Goal: Information Seeking & Learning: Learn about a topic

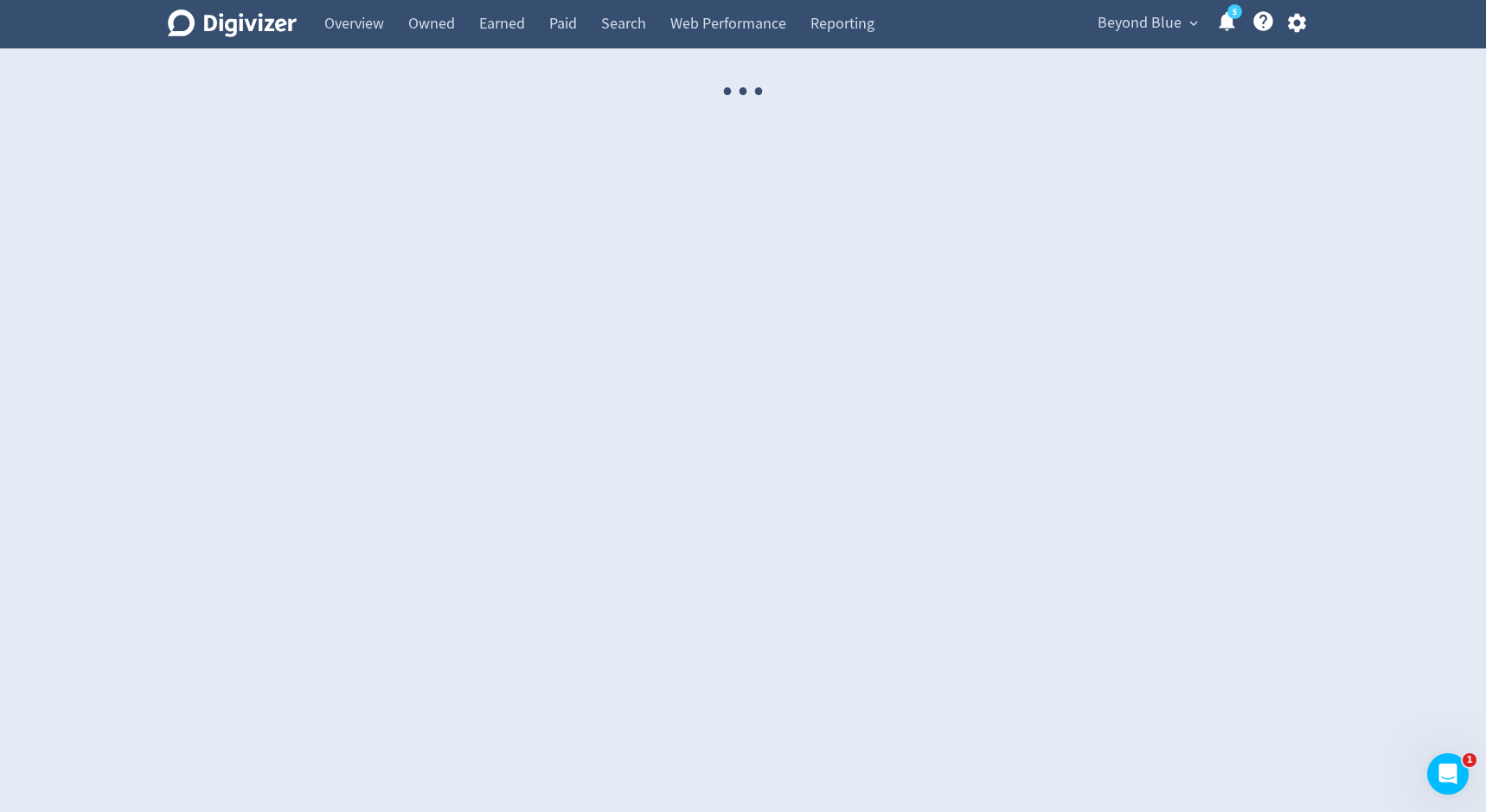
select select "USER"
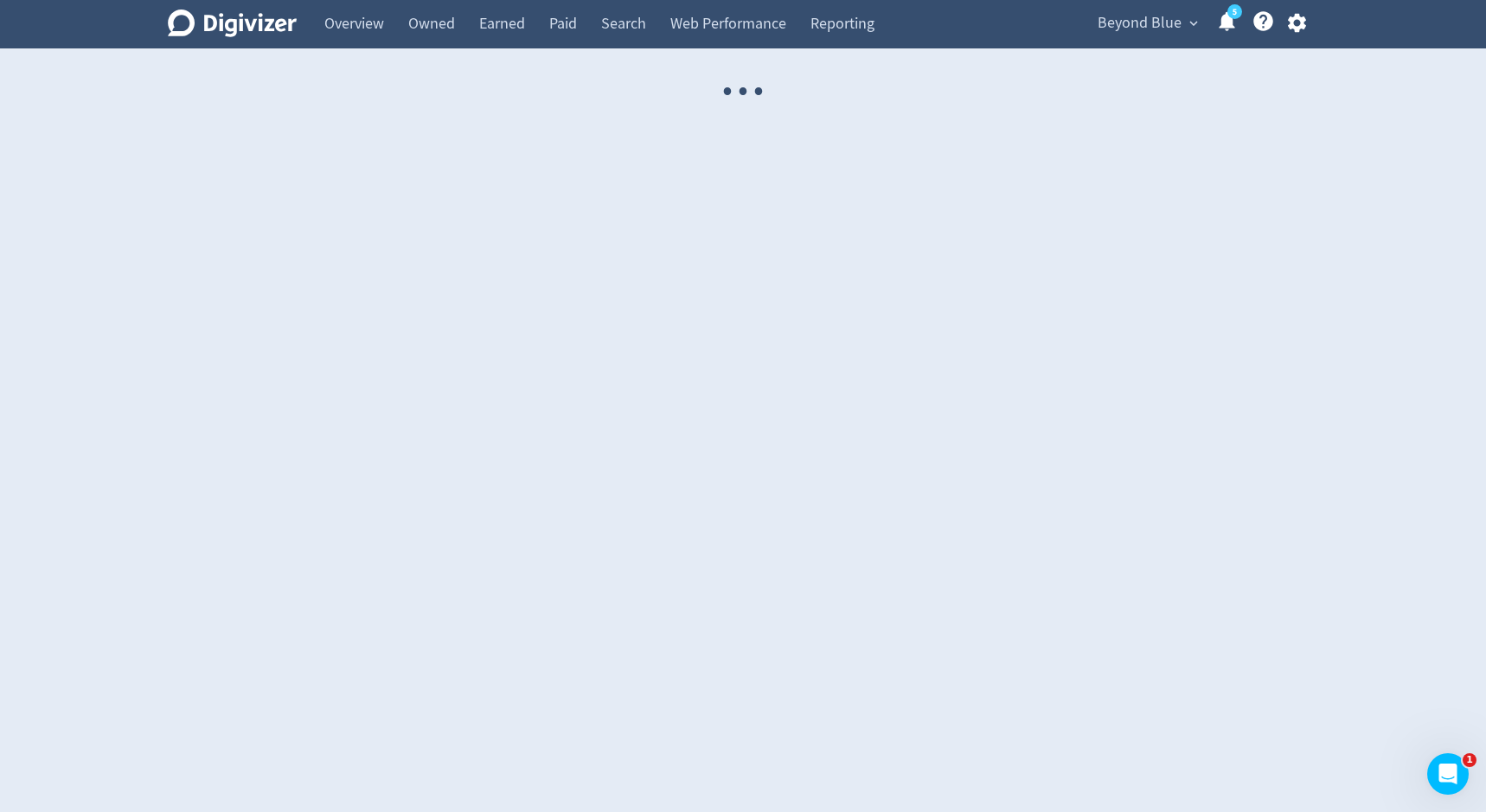
select select "USER"
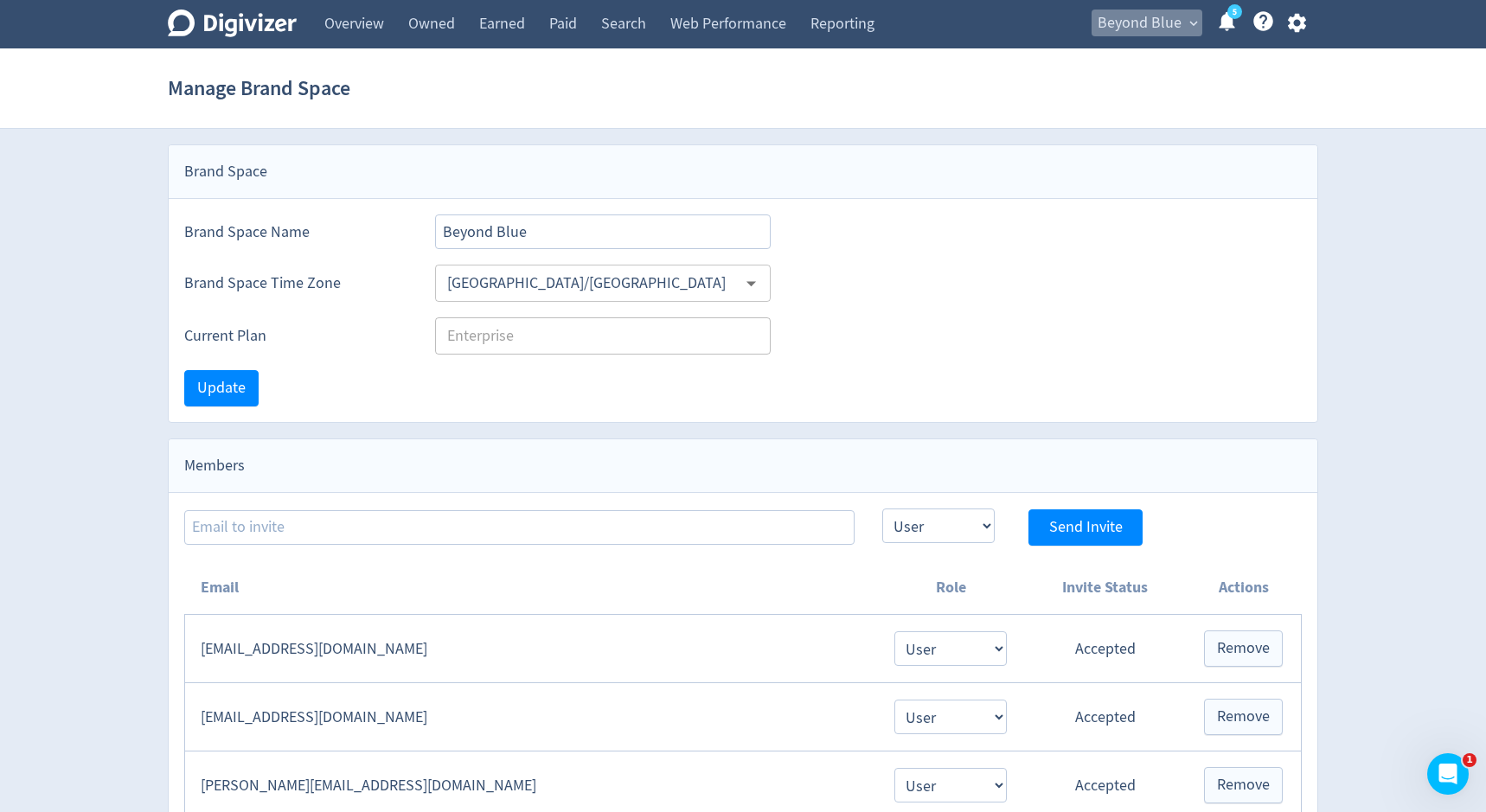
click at [1136, 18] on span "Beyond Blue" at bounding box center [1139, 23] width 84 height 27
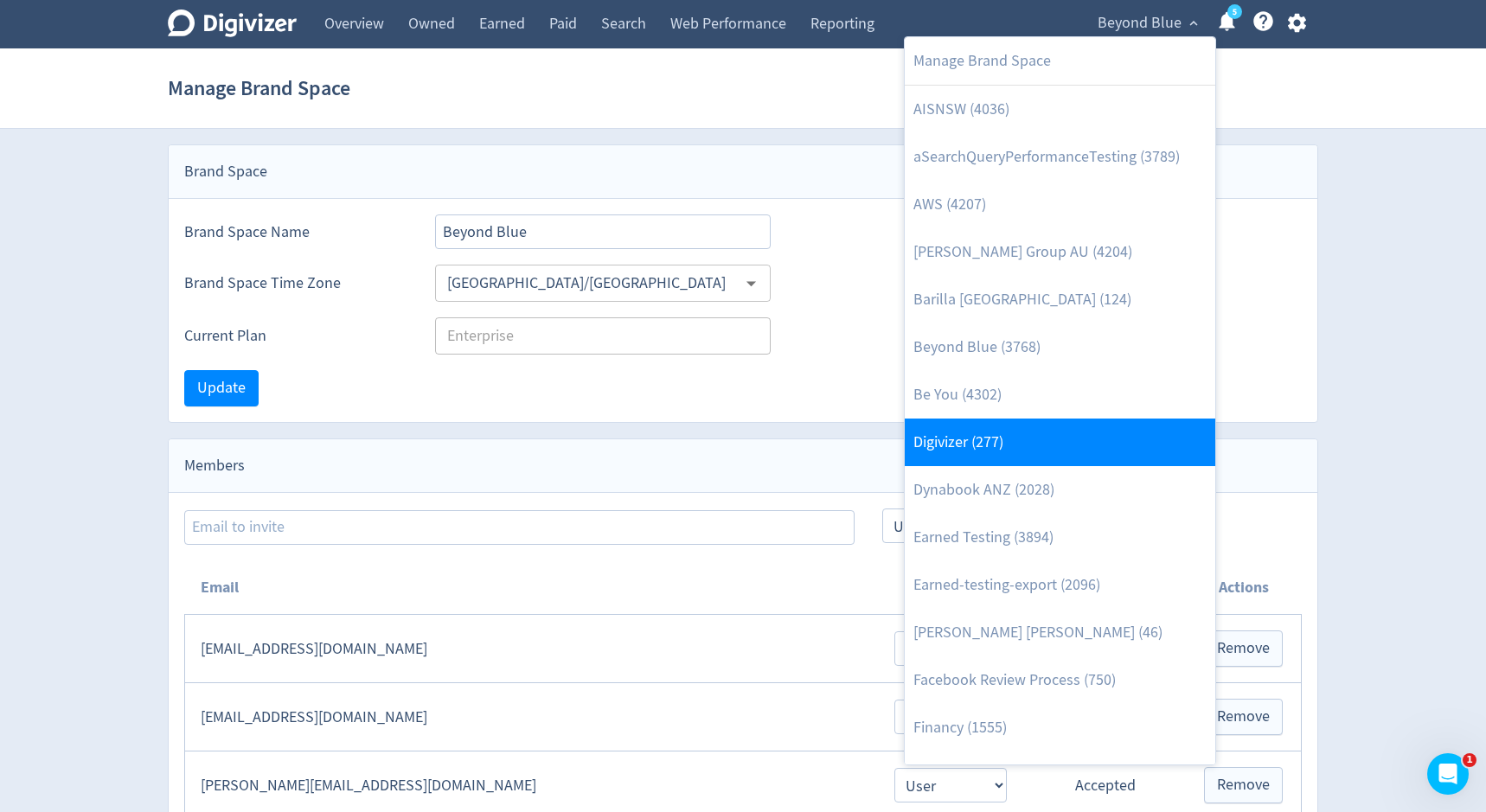
click at [962, 449] on link "Digivizer (277)" at bounding box center [1060, 443] width 310 height 48
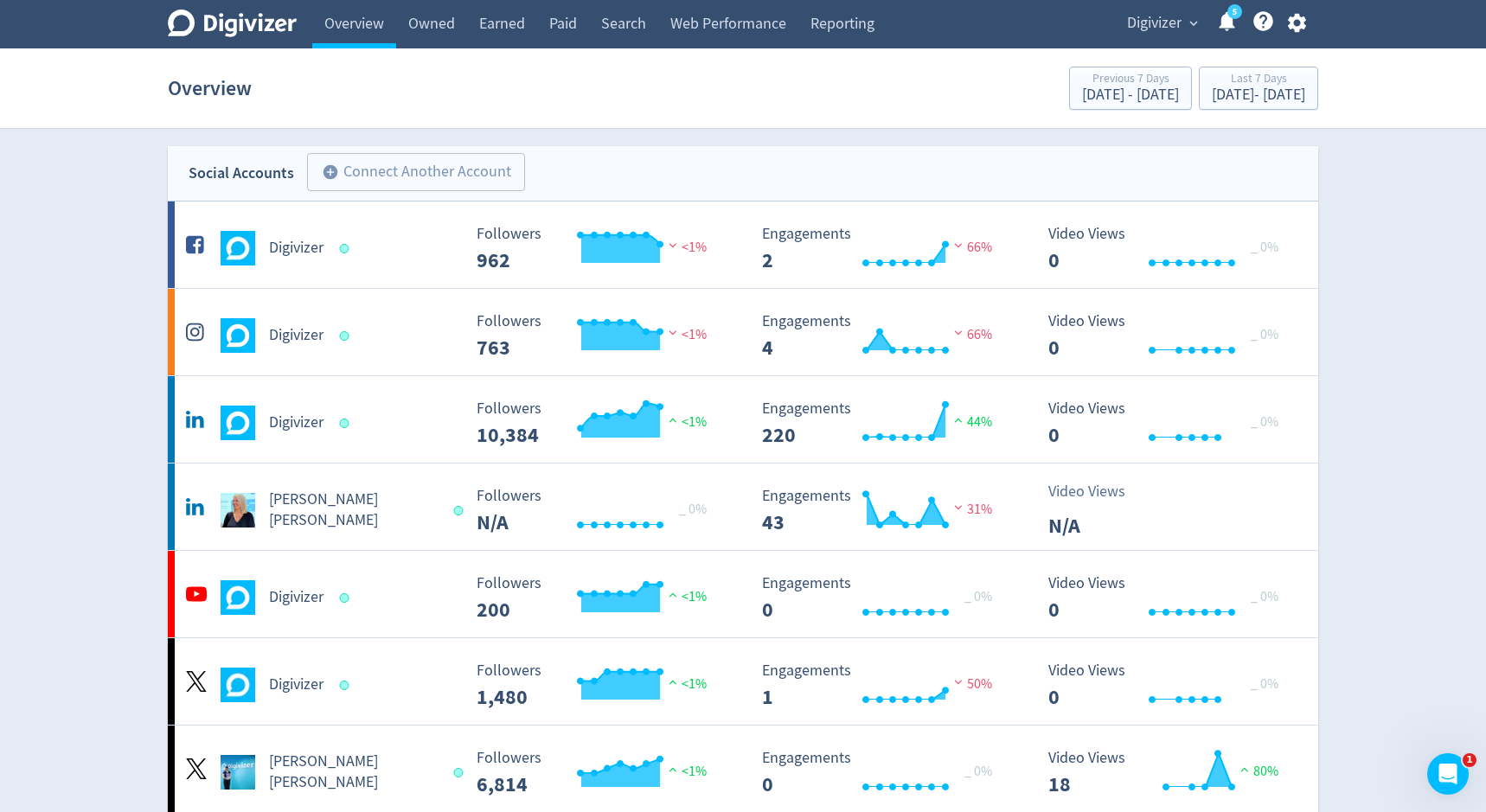
click at [1165, 27] on span "Digivizer" at bounding box center [1154, 23] width 55 height 27
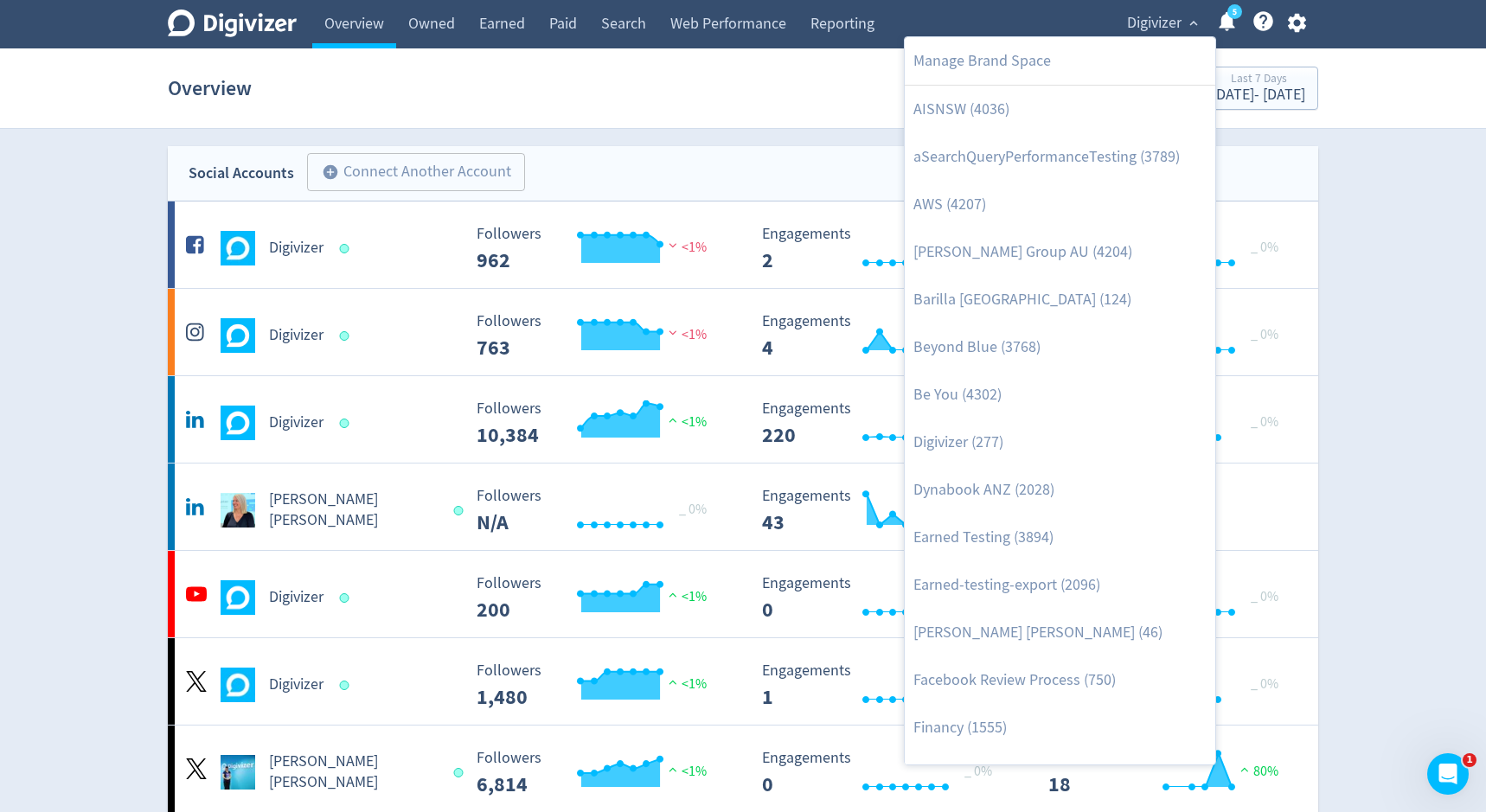
click at [1353, 99] on div at bounding box center [743, 406] width 1486 height 812
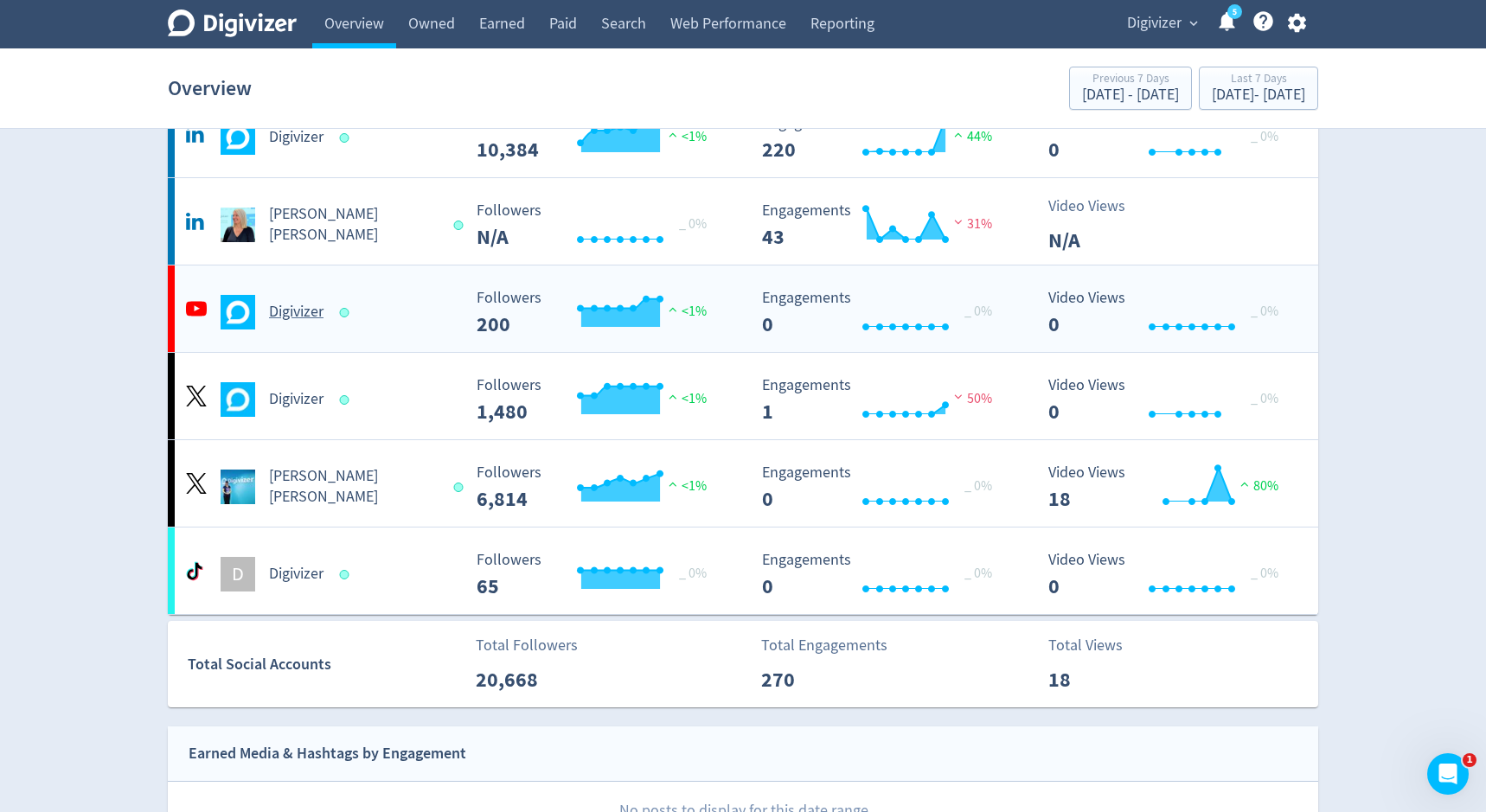
scroll to position [244, 0]
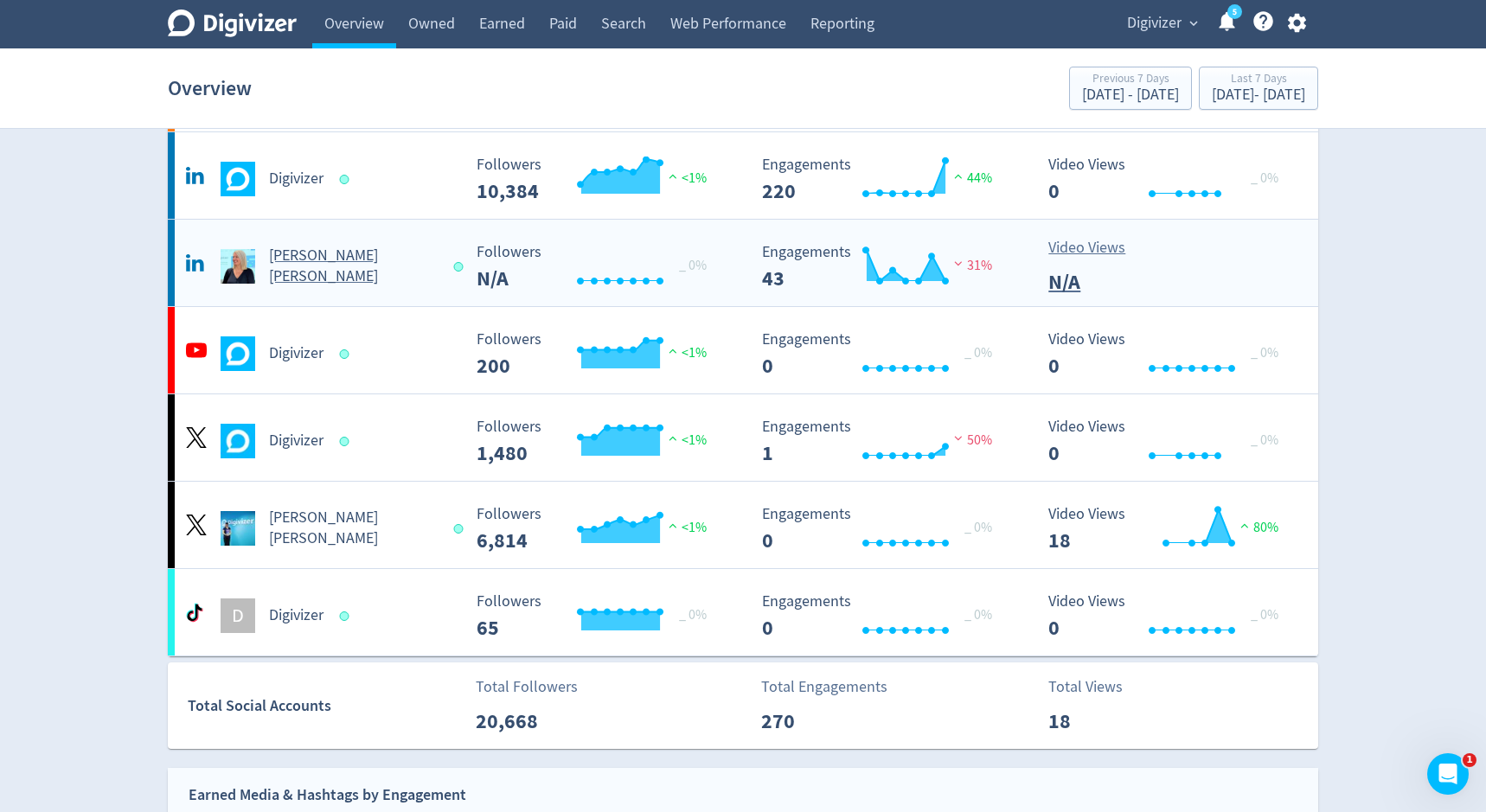
click at [308, 277] on div "[PERSON_NAME] [PERSON_NAME]" at bounding box center [321, 266] width 279 height 41
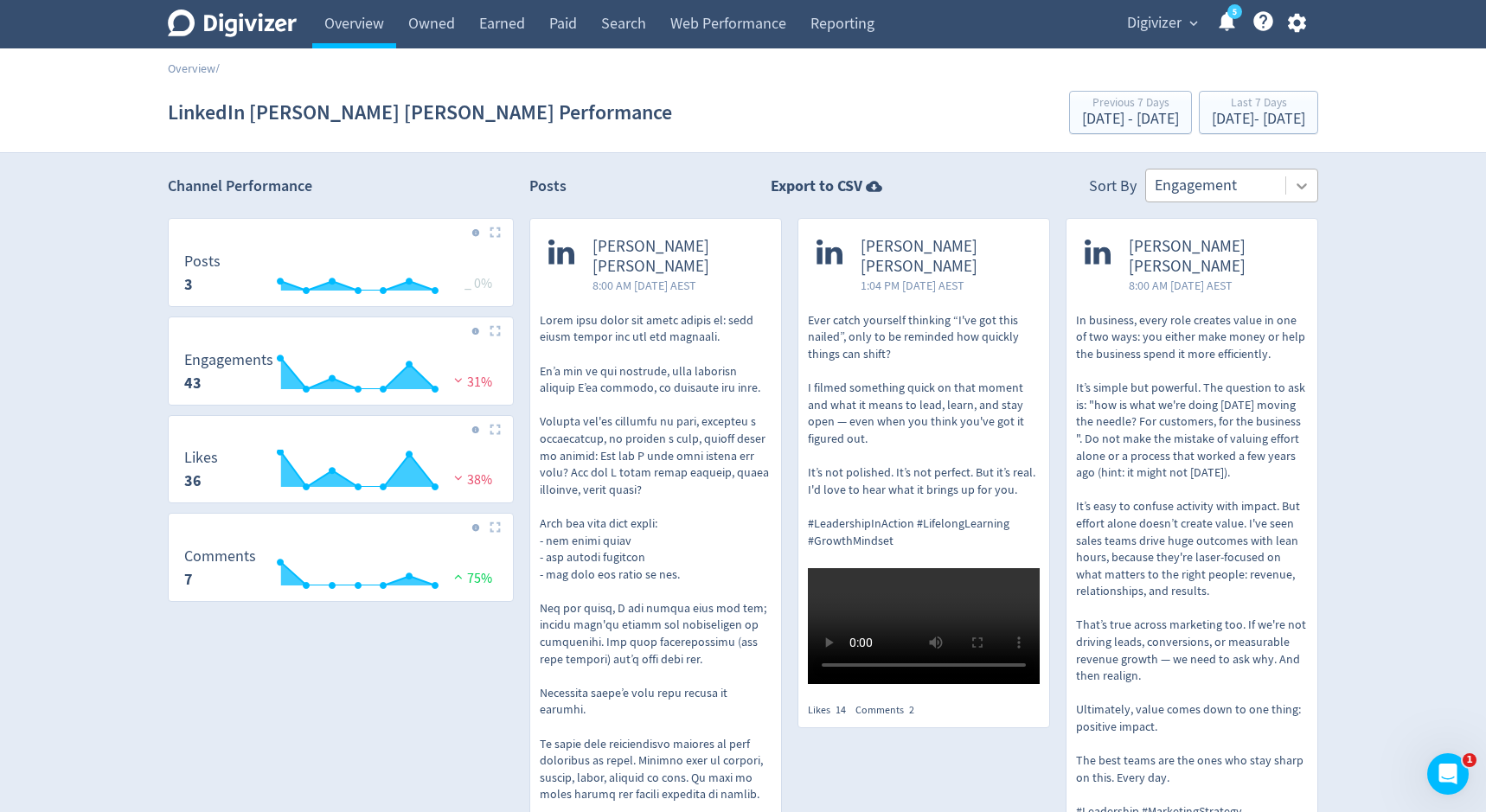
click at [1306, 178] on icon at bounding box center [1302, 186] width 17 height 17
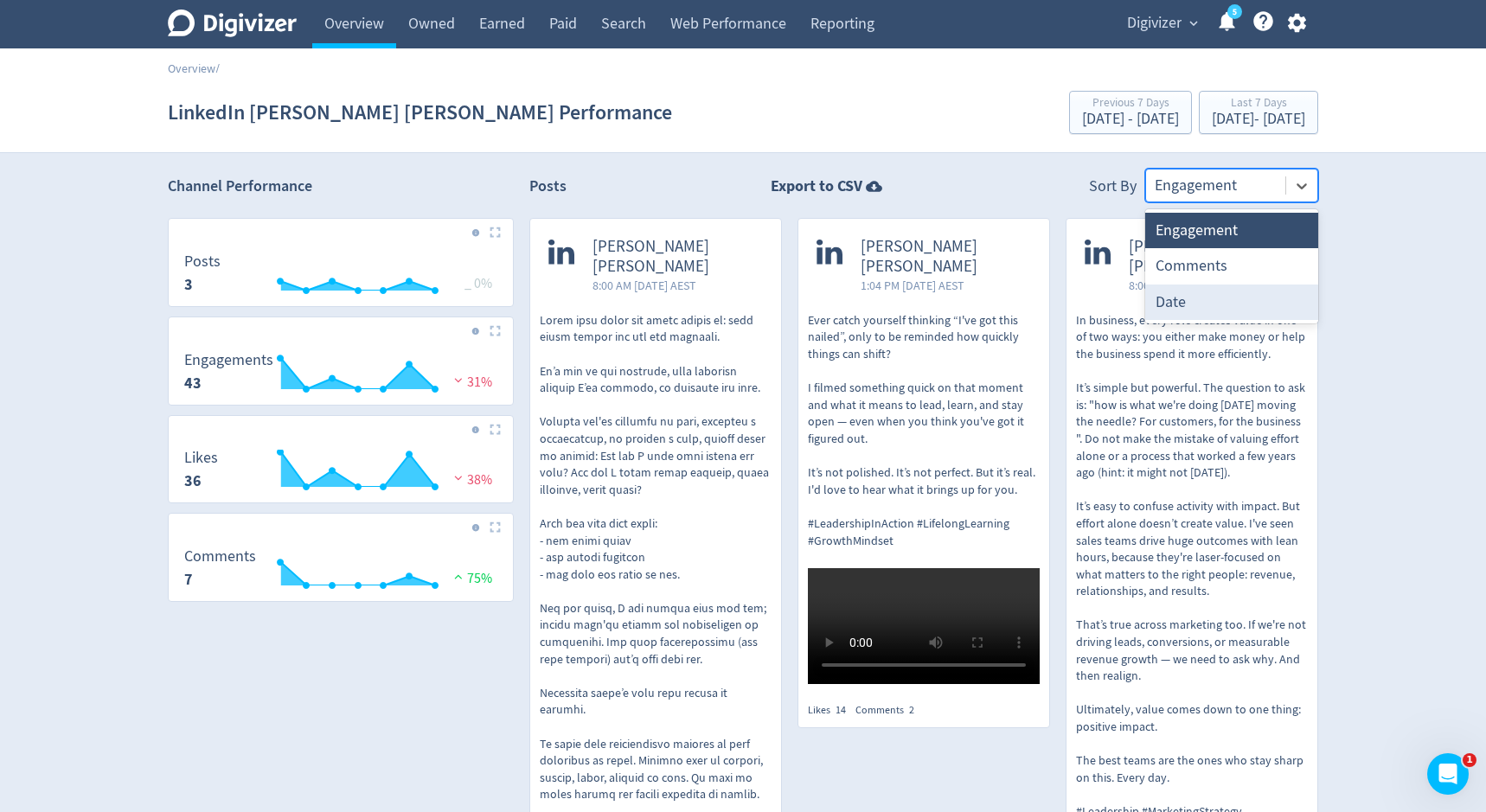
click at [1260, 312] on div "Date" at bounding box center [1232, 303] width 173 height 36
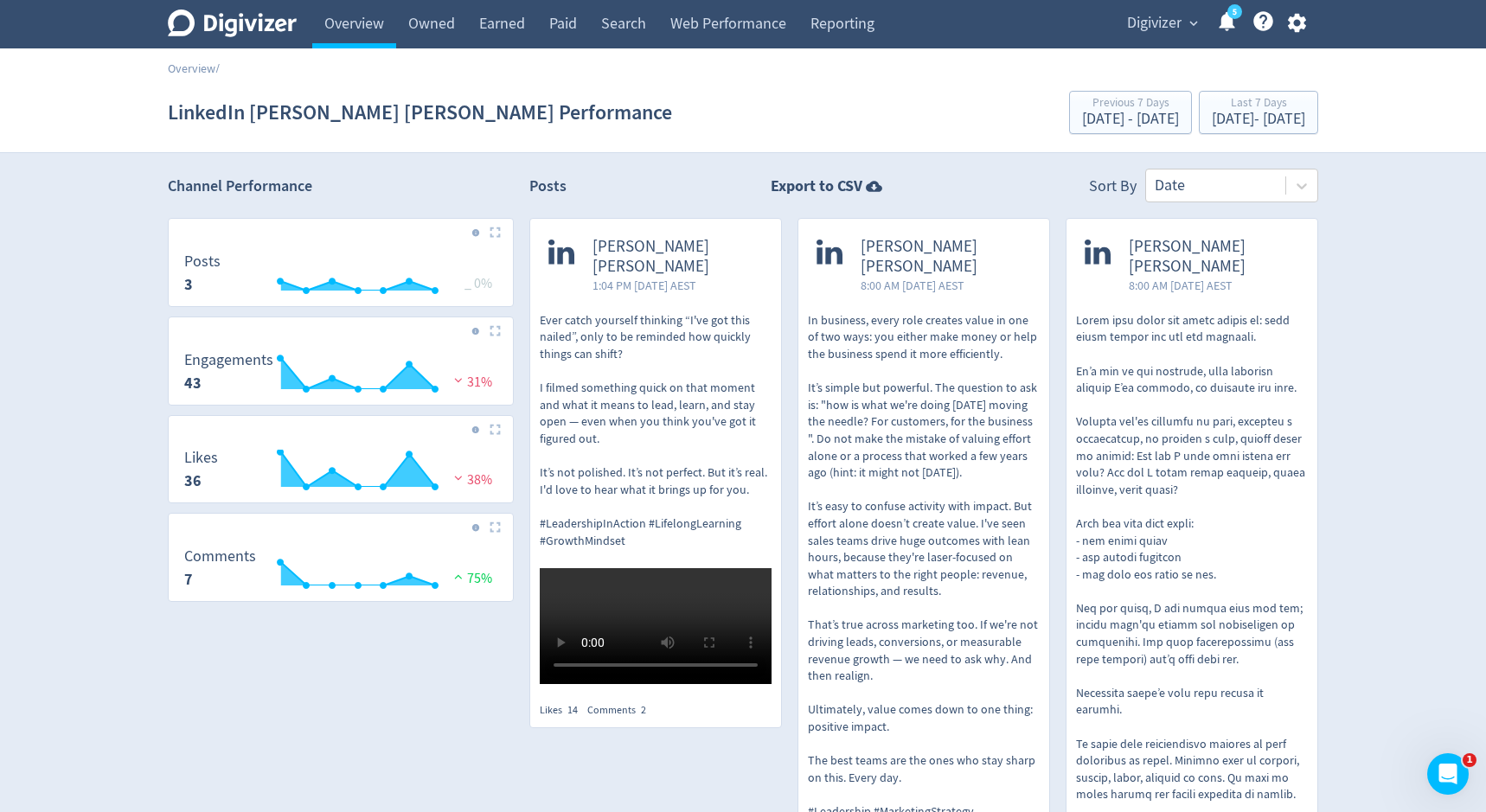
click at [915, 312] on p "In business, every role creates value in one of two ways: you either make money…" at bounding box center [924, 574] width 232 height 525
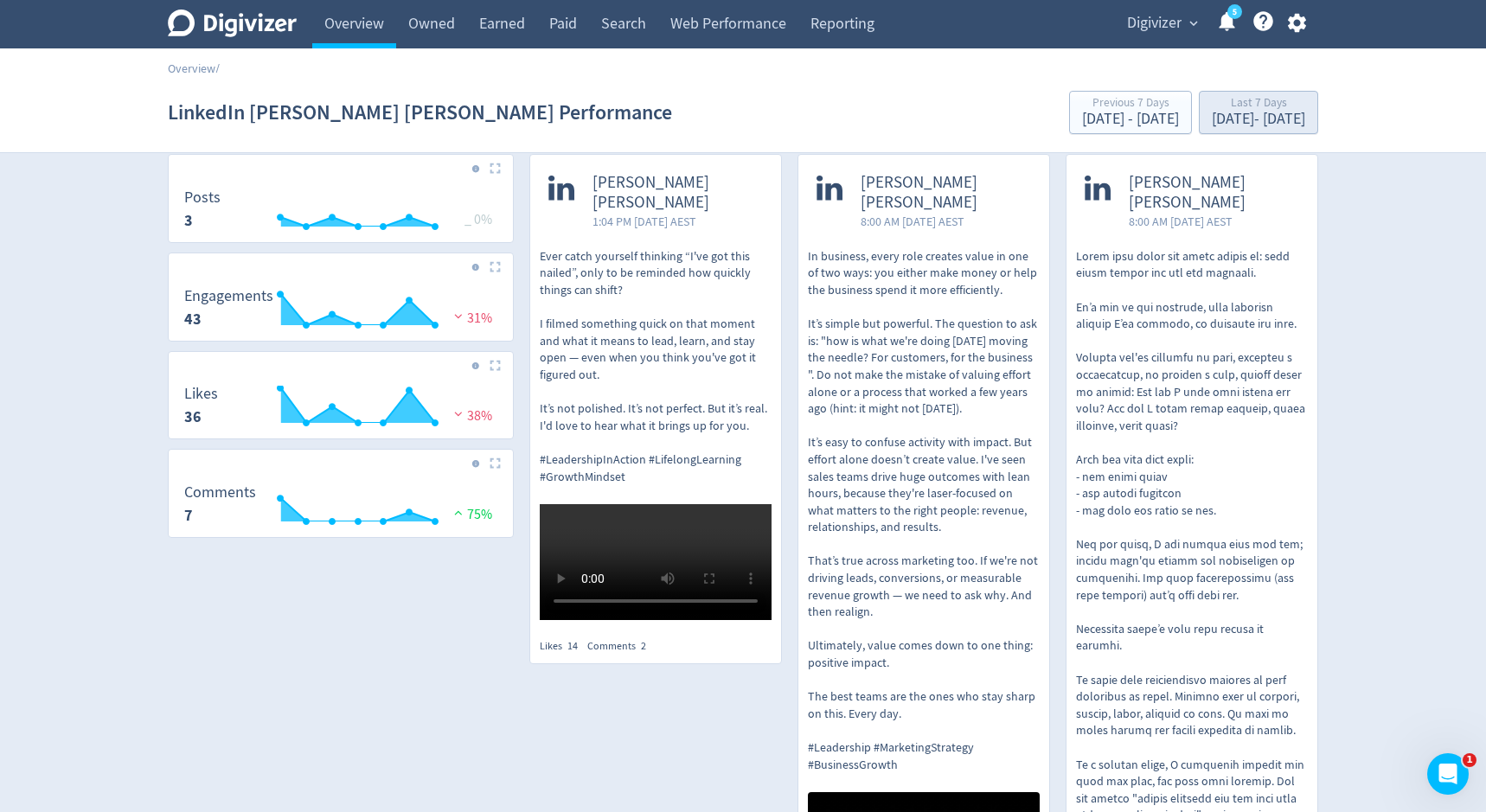
scroll to position [63, 0]
click at [1233, 192] on span "[PERSON_NAME] [PERSON_NAME]" at bounding box center [1213, 194] width 170 height 39
